Goal: Complete application form

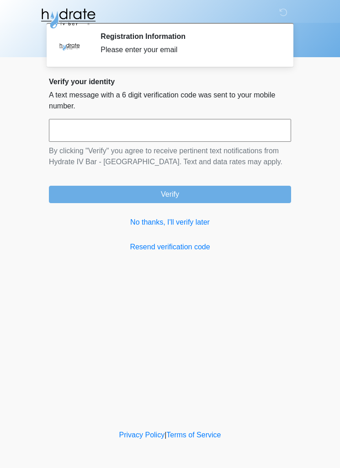
click at [204, 219] on link "No thanks, I'll verify later" at bounding box center [170, 222] width 242 height 11
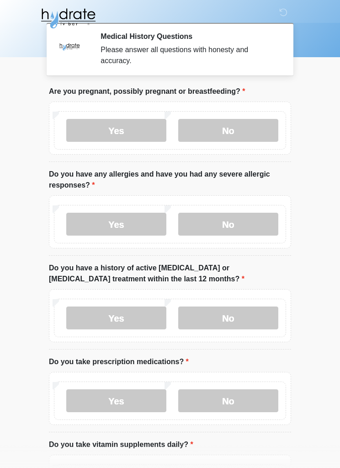
click at [252, 119] on label "No" at bounding box center [228, 130] width 100 height 23
click at [253, 219] on label "No" at bounding box center [228, 224] width 100 height 23
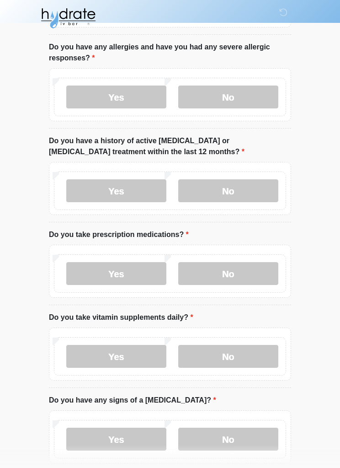
scroll to position [127, 0]
click at [261, 190] on label "No" at bounding box center [228, 190] width 100 height 23
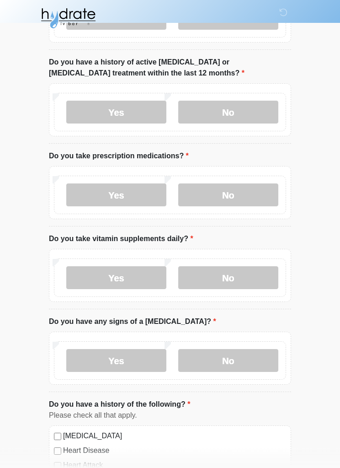
click at [139, 187] on label "Yes" at bounding box center [116, 195] width 100 height 23
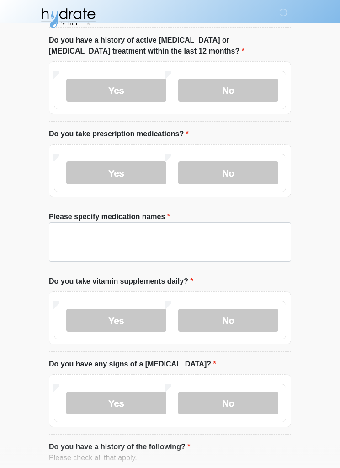
scroll to position [292, 0]
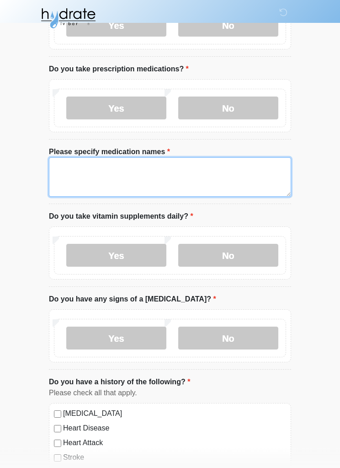
click at [241, 169] on textarea "Please specify medication names" at bounding box center [170, 177] width 242 height 39
click at [91, 183] on textarea "**********" at bounding box center [170, 177] width 242 height 39
click at [148, 181] on textarea "**********" at bounding box center [170, 177] width 242 height 39
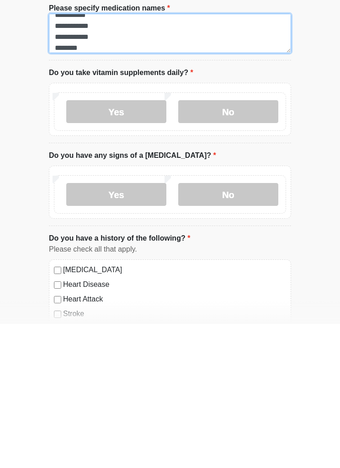
type textarea "**********"
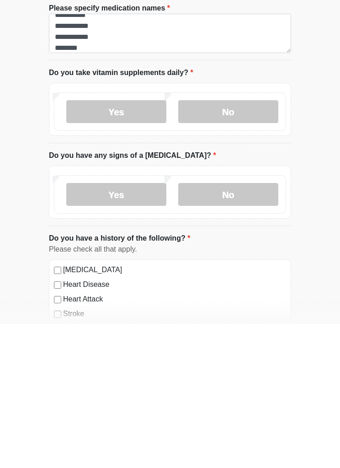
click at [238, 327] on label "No" at bounding box center [228, 338] width 100 height 23
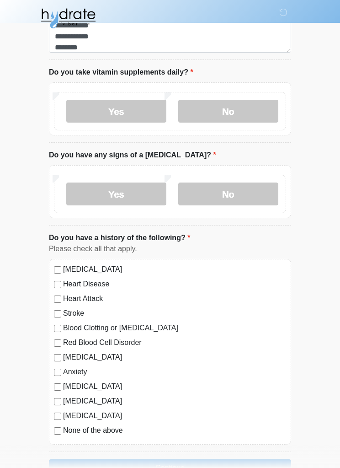
click at [147, 107] on label "Yes" at bounding box center [116, 111] width 100 height 23
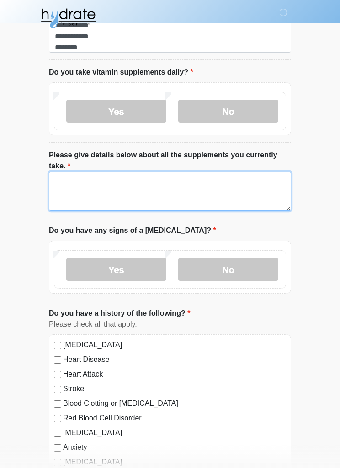
click at [123, 183] on textarea "Please give details below about all the supplements you currently take." at bounding box center [170, 190] width 242 height 39
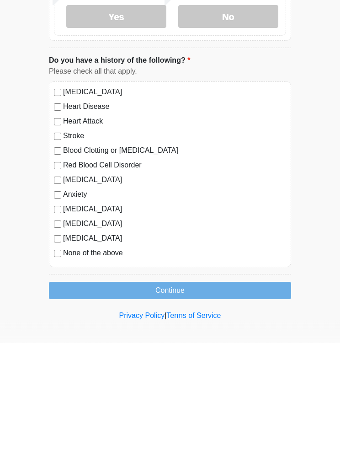
scroll to position [568, 0]
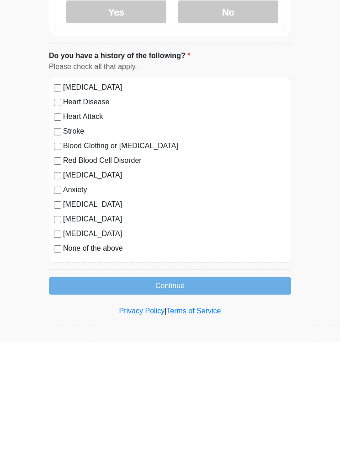
type textarea "*******"
click at [77, 310] on label "Anxiety" at bounding box center [174, 315] width 223 height 11
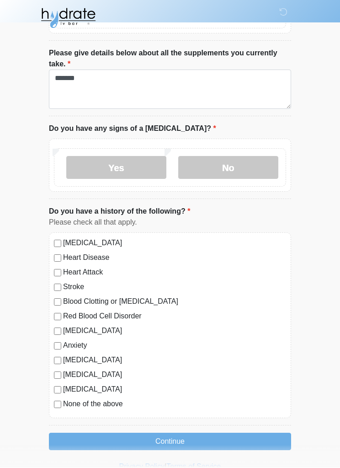
scroll to position [538, 0]
click at [177, 438] on button "Continue" at bounding box center [170, 441] width 242 height 17
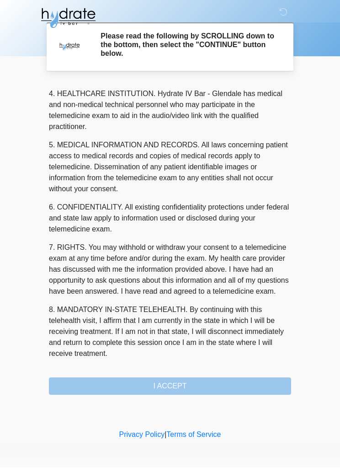
scroll to position [268, 0]
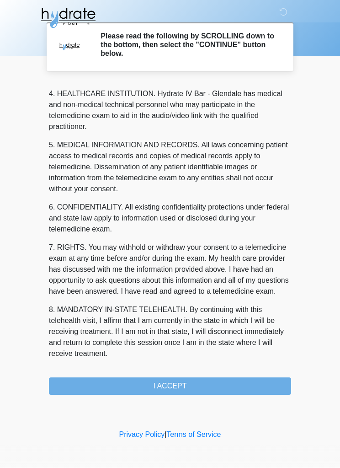
click at [240, 382] on button "I ACCEPT" at bounding box center [170, 386] width 242 height 17
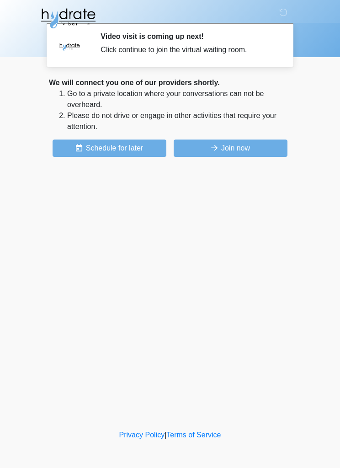
click at [239, 150] on button "Join now" at bounding box center [231, 147] width 114 height 17
